Goal: Complete application form

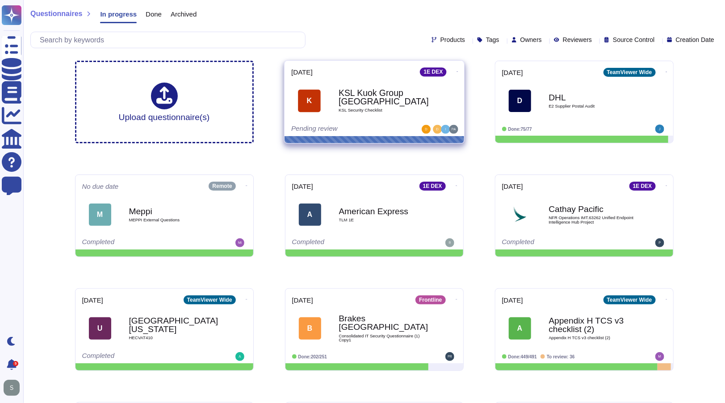
click at [400, 103] on b "KSL Kuok Group [GEOGRAPHIC_DATA]" at bounding box center [383, 97] width 90 height 17
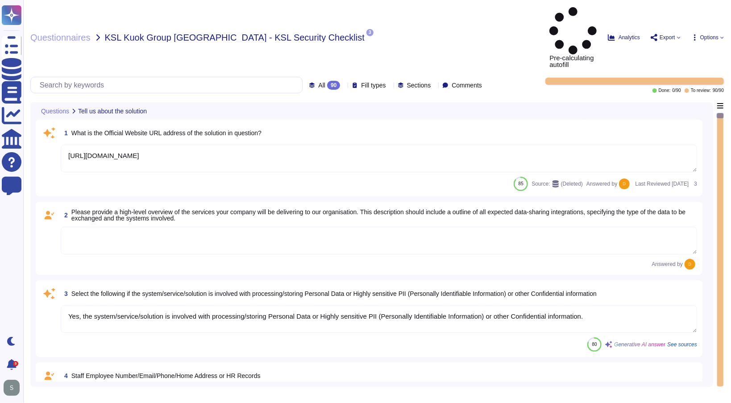
type textarea "[URL][DOMAIN_NAME]"
type textarea "Yes, the system/service/solution is involved with processing/storing Personal D…"
